Goal: Task Accomplishment & Management: Manage account settings

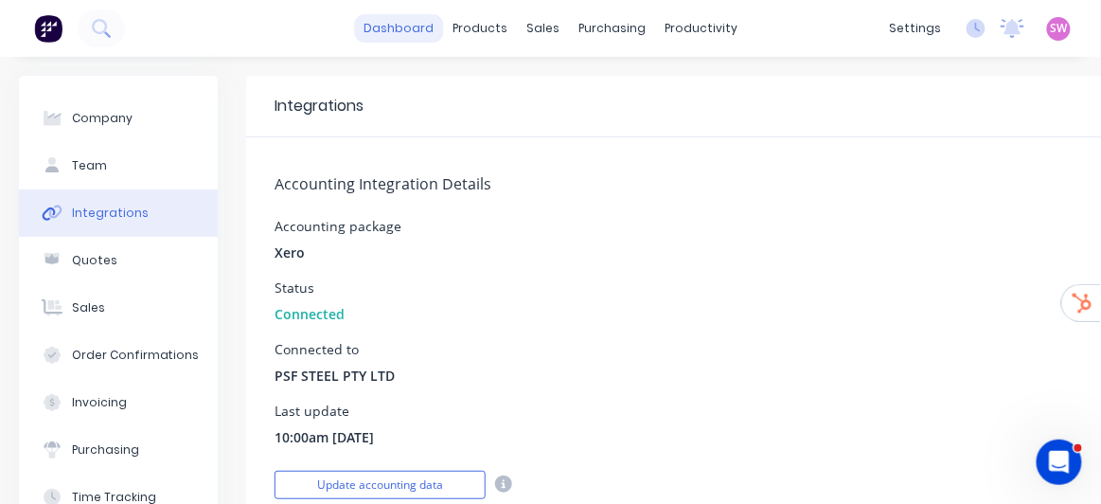
click at [411, 25] on link "dashboard" at bounding box center [398, 28] width 89 height 28
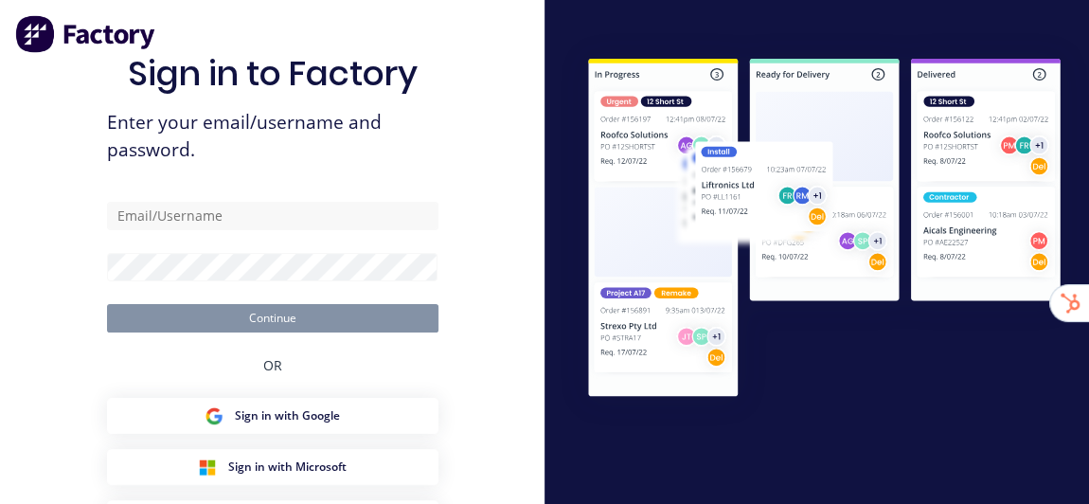
type input "[EMAIL_ADDRESS][DOMAIN_NAME]"
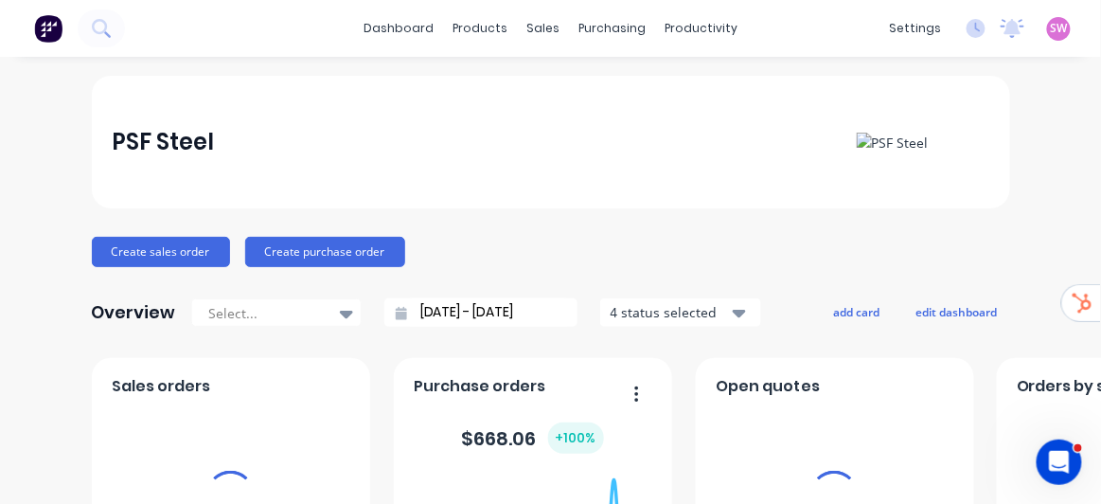
click at [1051, 27] on span "SW" at bounding box center [1059, 28] width 17 height 17
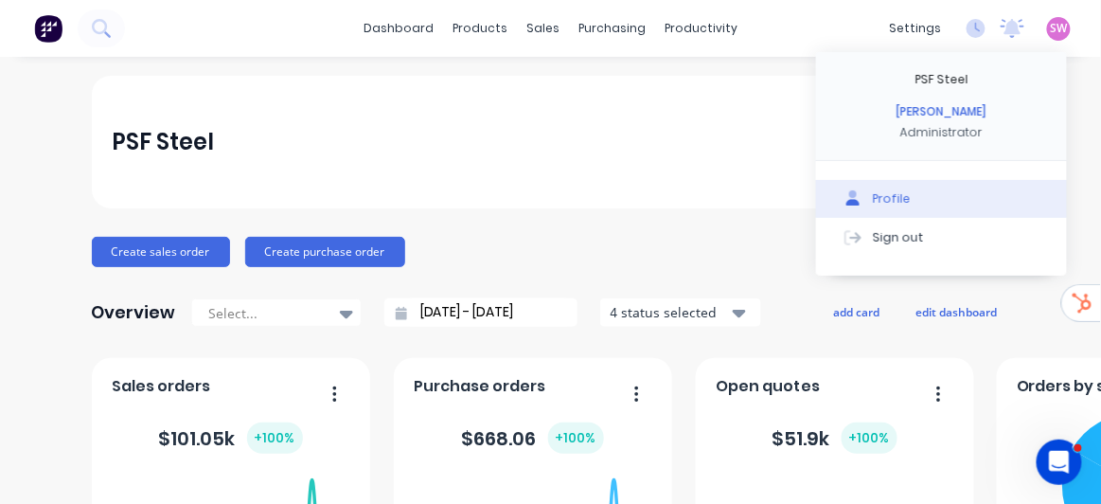
click at [878, 197] on div "Profile" at bounding box center [892, 198] width 38 height 17
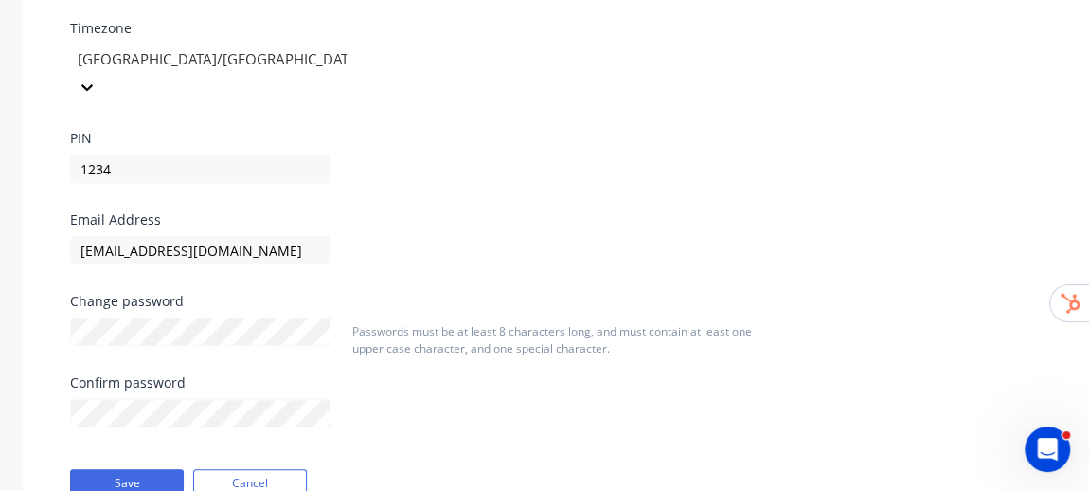
scroll to position [430, 0]
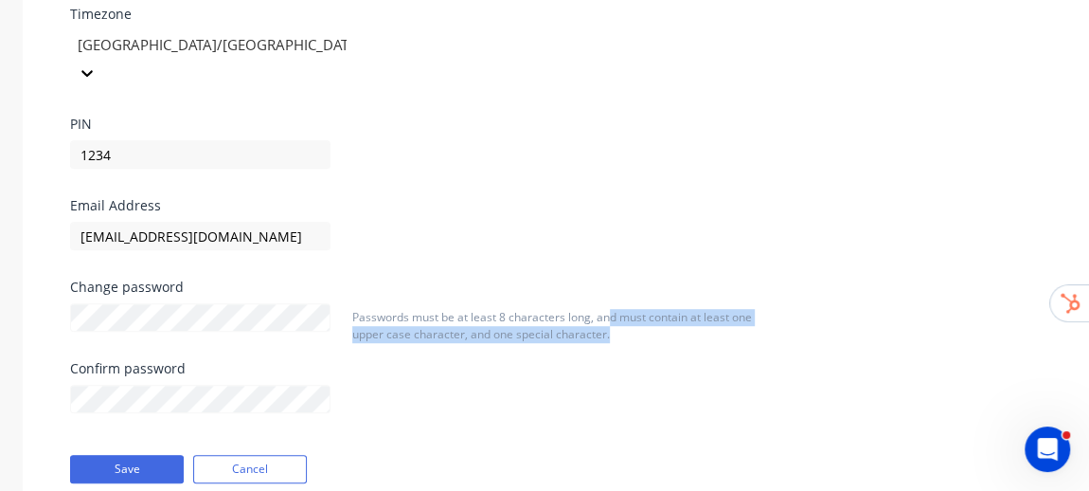
drag, startPoint x: 609, startPoint y: 292, endPoint x: 674, endPoint y: 331, distance: 76.5
click at [674, 331] on div "Passwords must be at least 8 characters long, and must contain at least one upp…" at bounding box center [562, 376] width 434 height 134
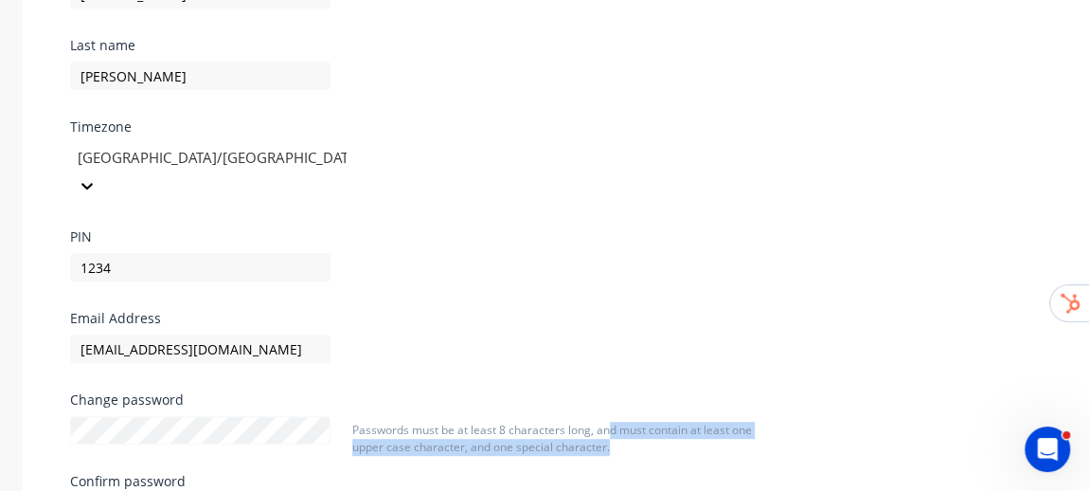
scroll to position [344, 0]
